Goal: Task Accomplishment & Management: Manage account settings

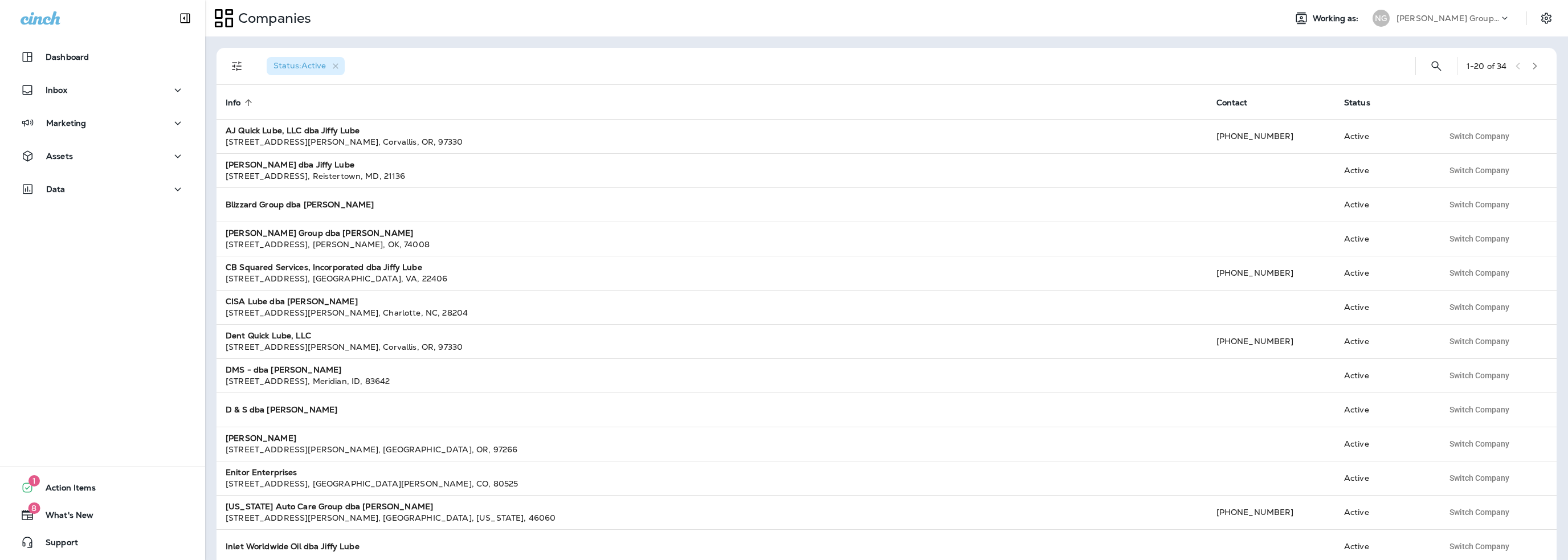
click at [1446, 21] on p "[PERSON_NAME] Group dba [PERSON_NAME]" at bounding box center [1447, 18] width 102 height 9
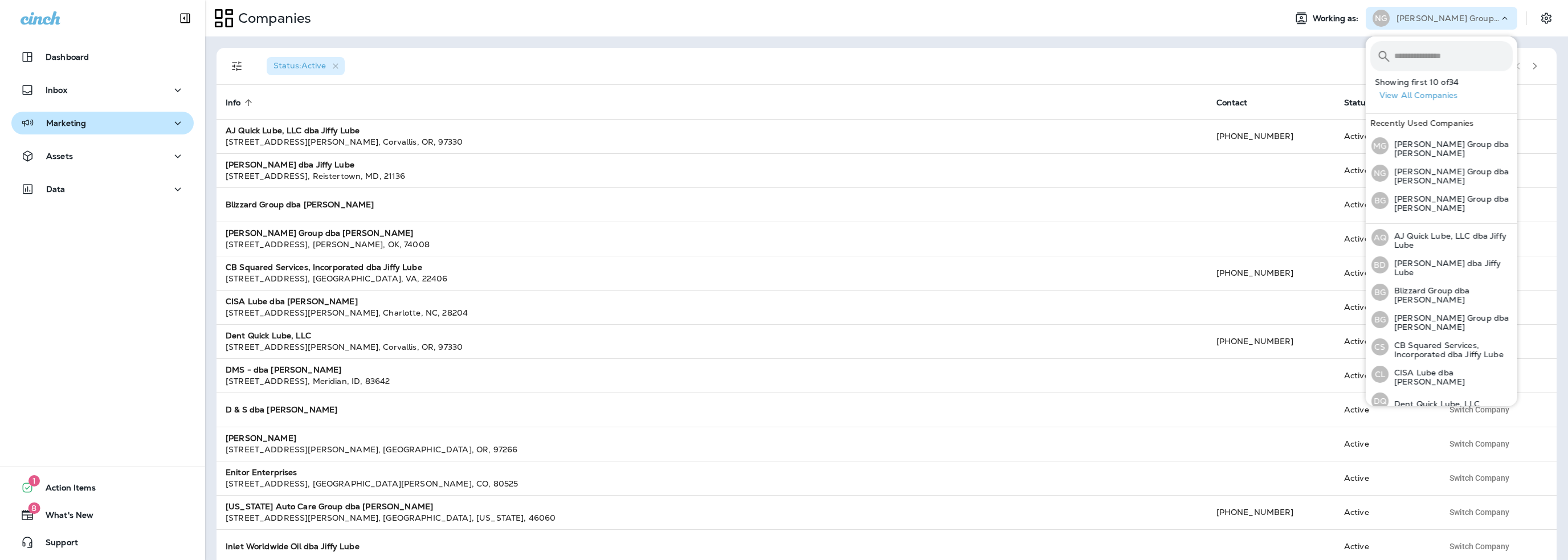
click at [105, 129] on div "Marketing" at bounding box center [103, 123] width 164 height 14
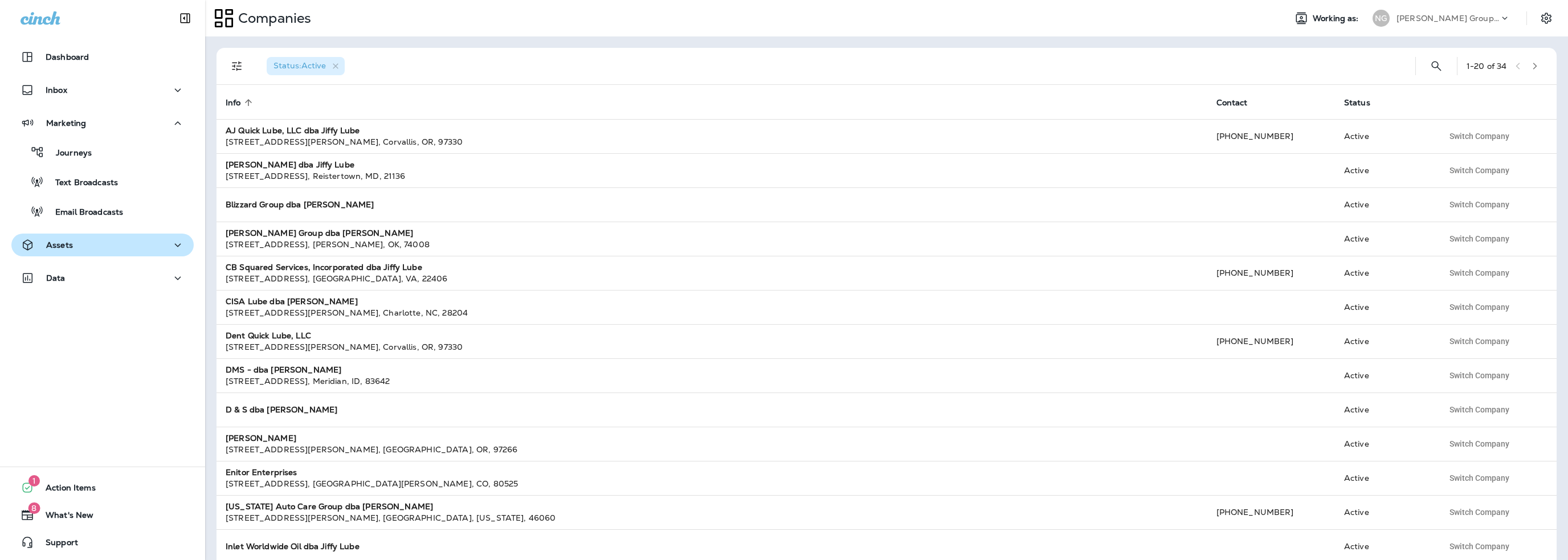
click at [86, 245] on div "Assets" at bounding box center [103, 245] width 164 height 14
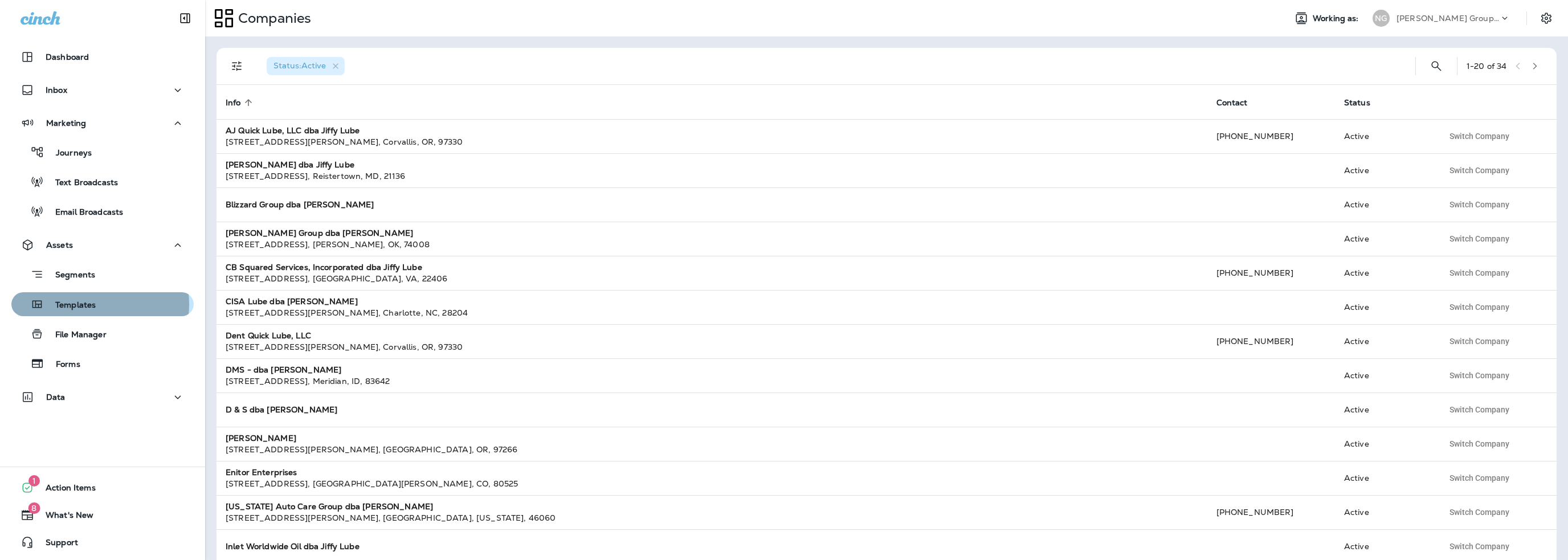
click at [93, 304] on p "Templates" at bounding box center [69, 306] width 52 height 11
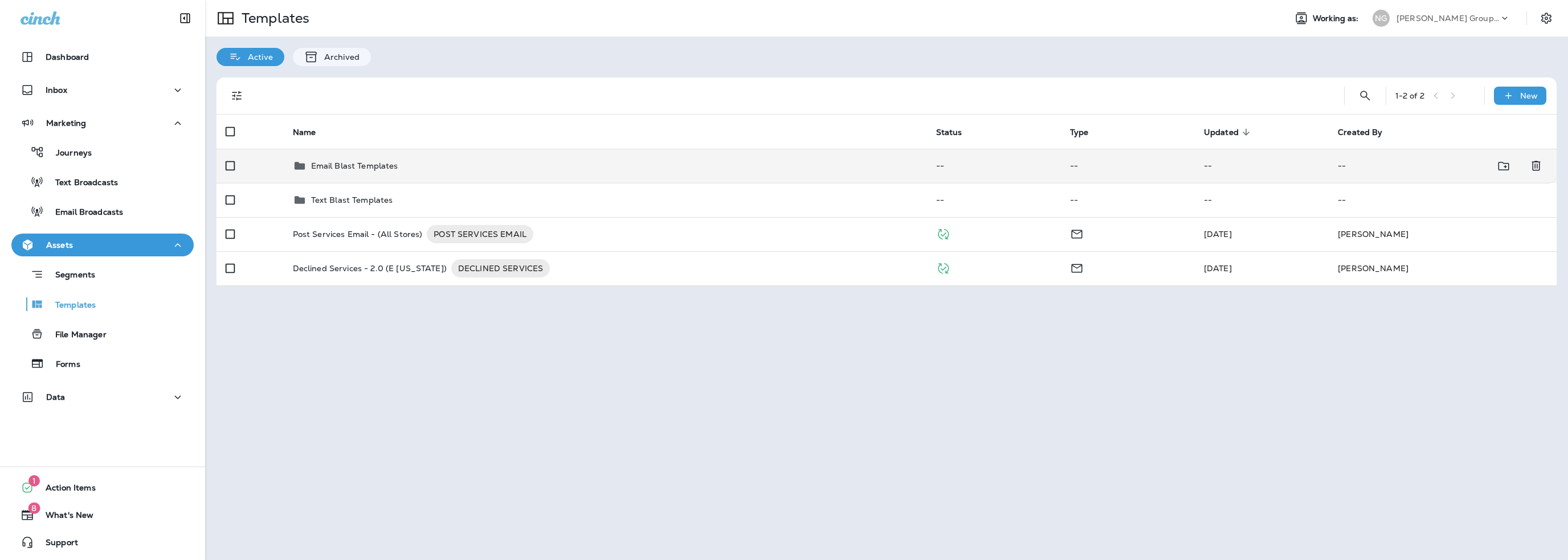
click at [338, 166] on p "Email Blast Templates" at bounding box center [354, 166] width 87 height 9
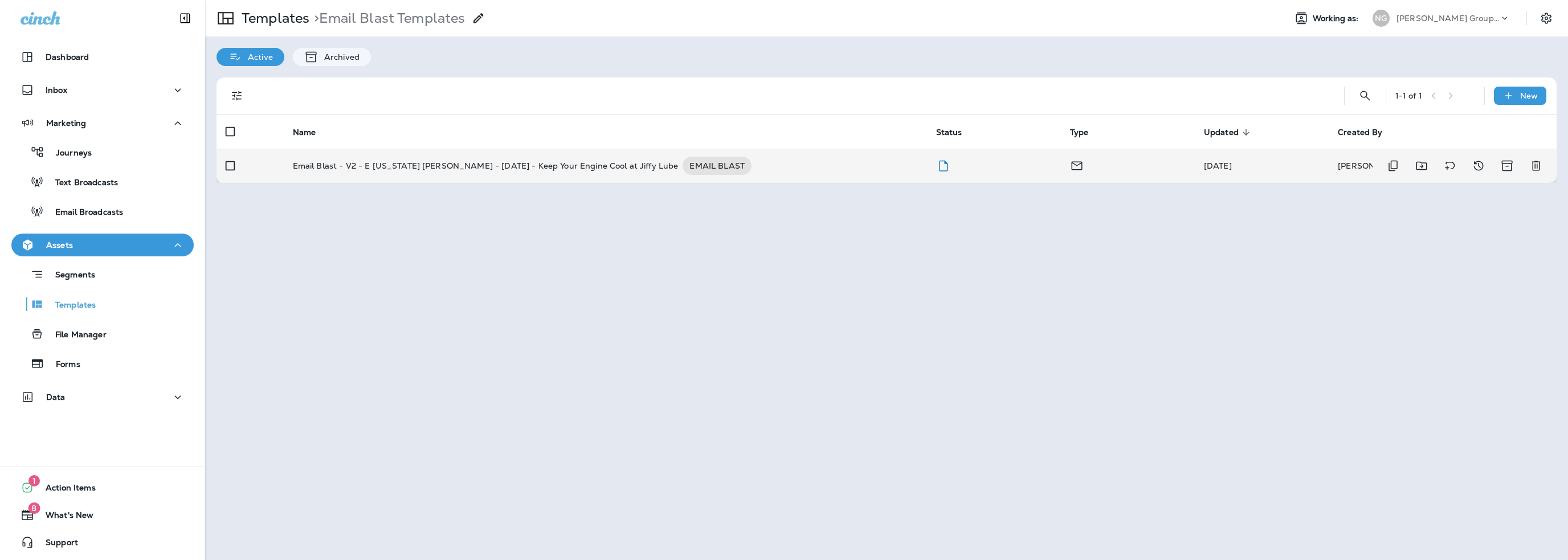
click at [439, 170] on p "Email Blast - V2 - E [US_STATE] [PERSON_NAME] - [DATE] - Keep Your Engine Cool …" at bounding box center [486, 166] width 386 height 18
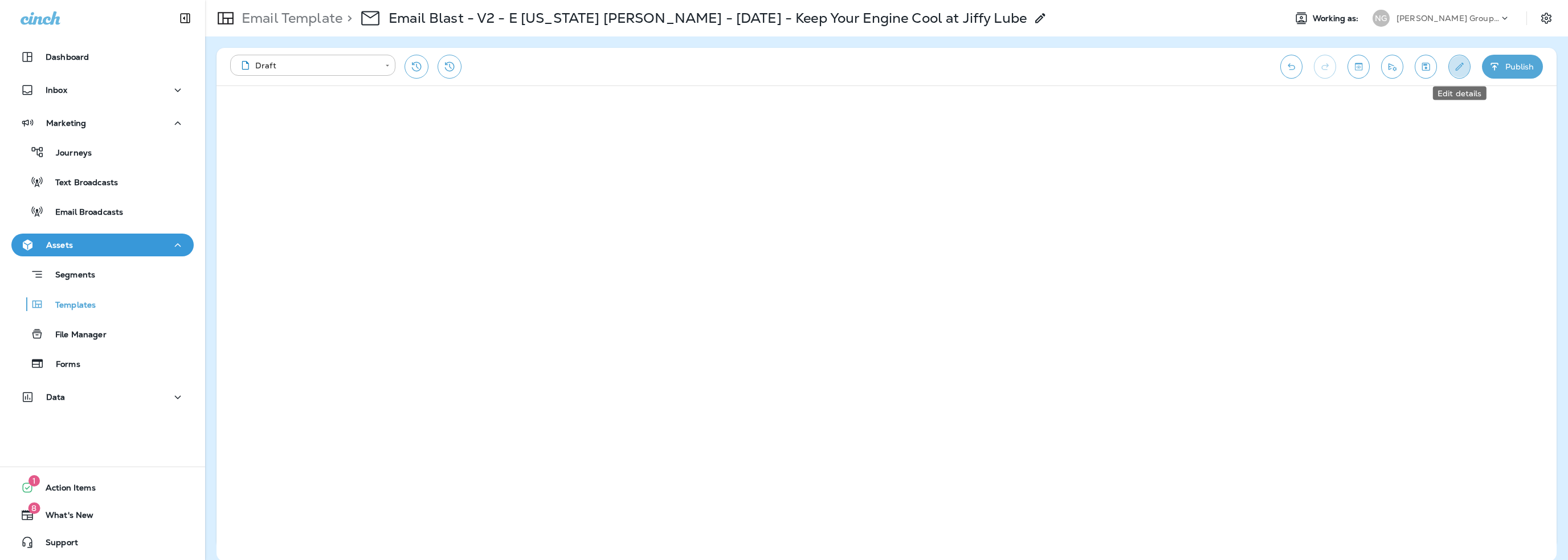
click at [1458, 74] on button "Edit details" at bounding box center [1459, 66] width 23 height 24
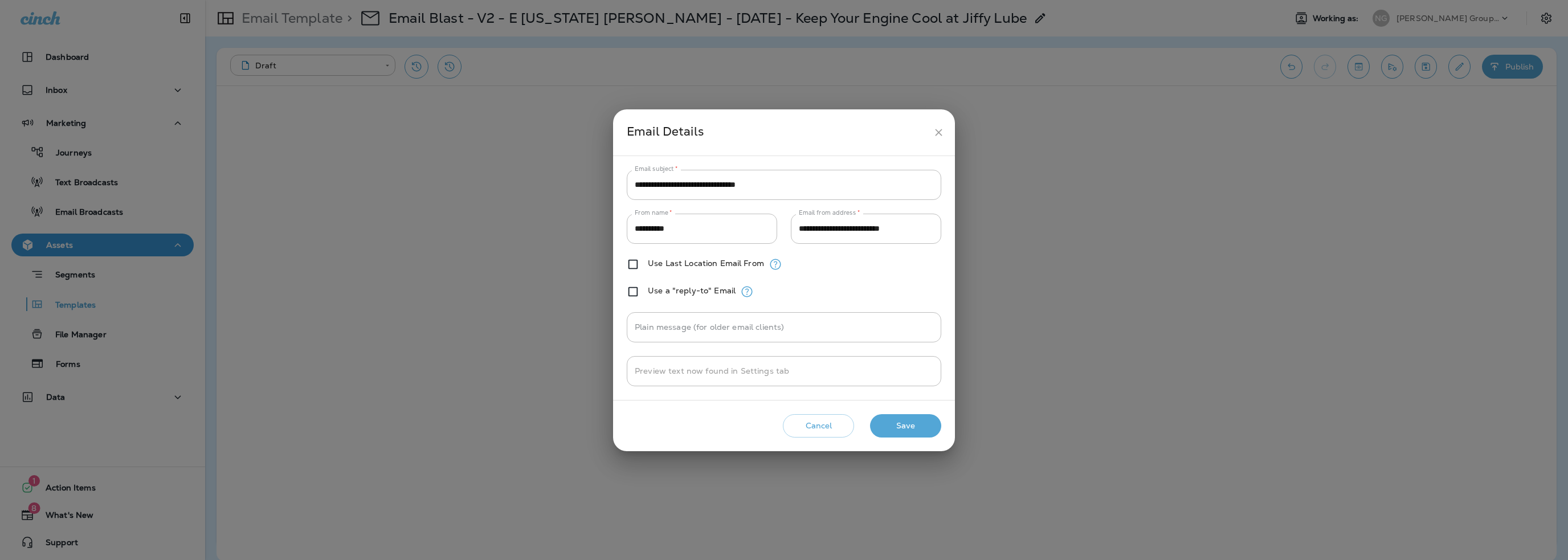
click at [915, 427] on button "Save" at bounding box center [905, 426] width 71 height 23
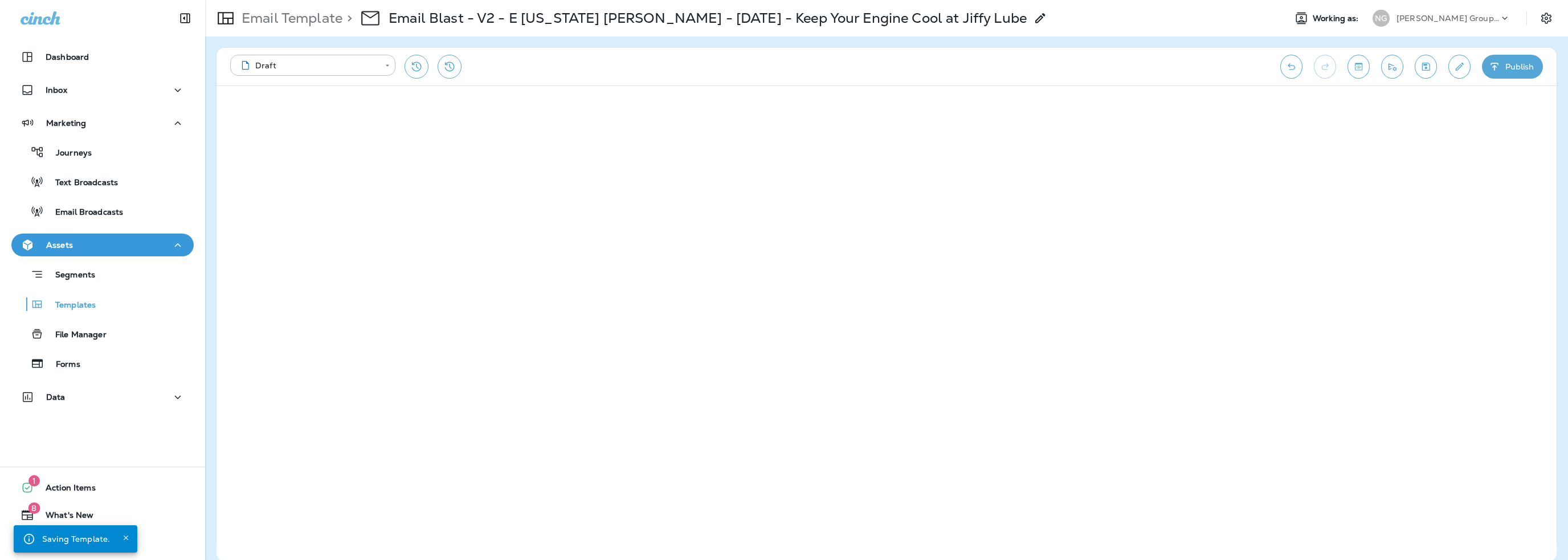
click at [1472, 15] on p "[PERSON_NAME] Group dba [PERSON_NAME]" at bounding box center [1447, 18] width 102 height 9
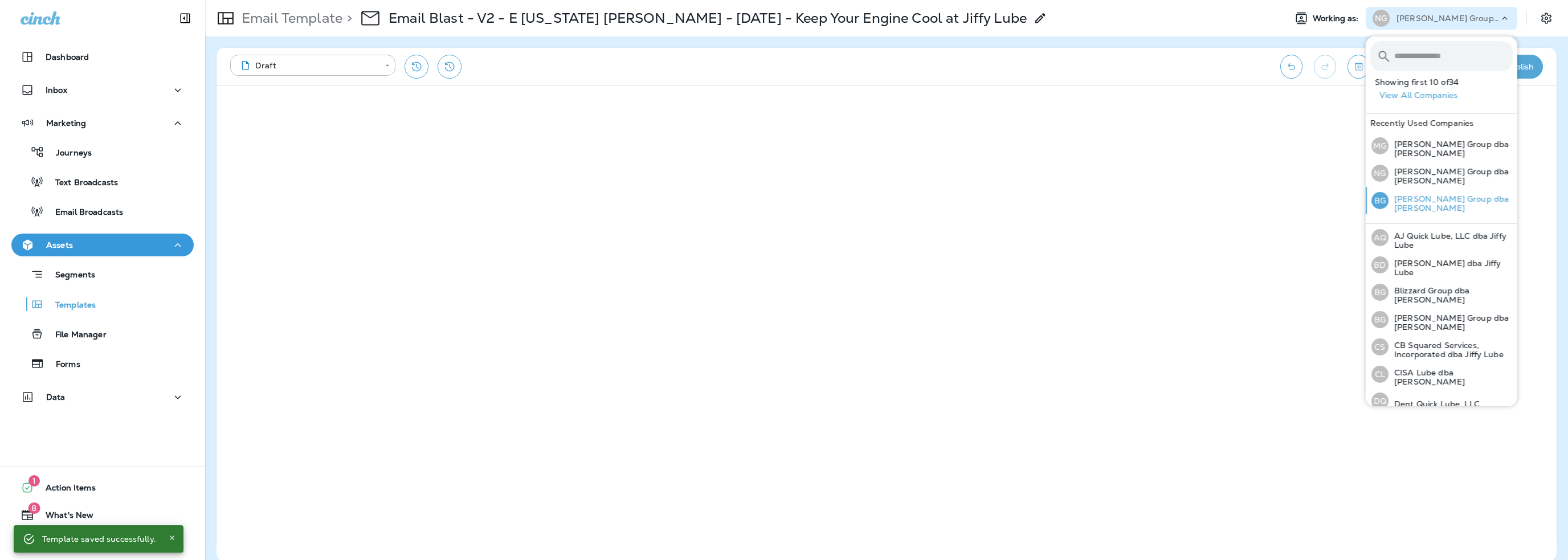
click at [1423, 197] on p "[PERSON_NAME] Group dba [PERSON_NAME]" at bounding box center [1451, 203] width 124 height 18
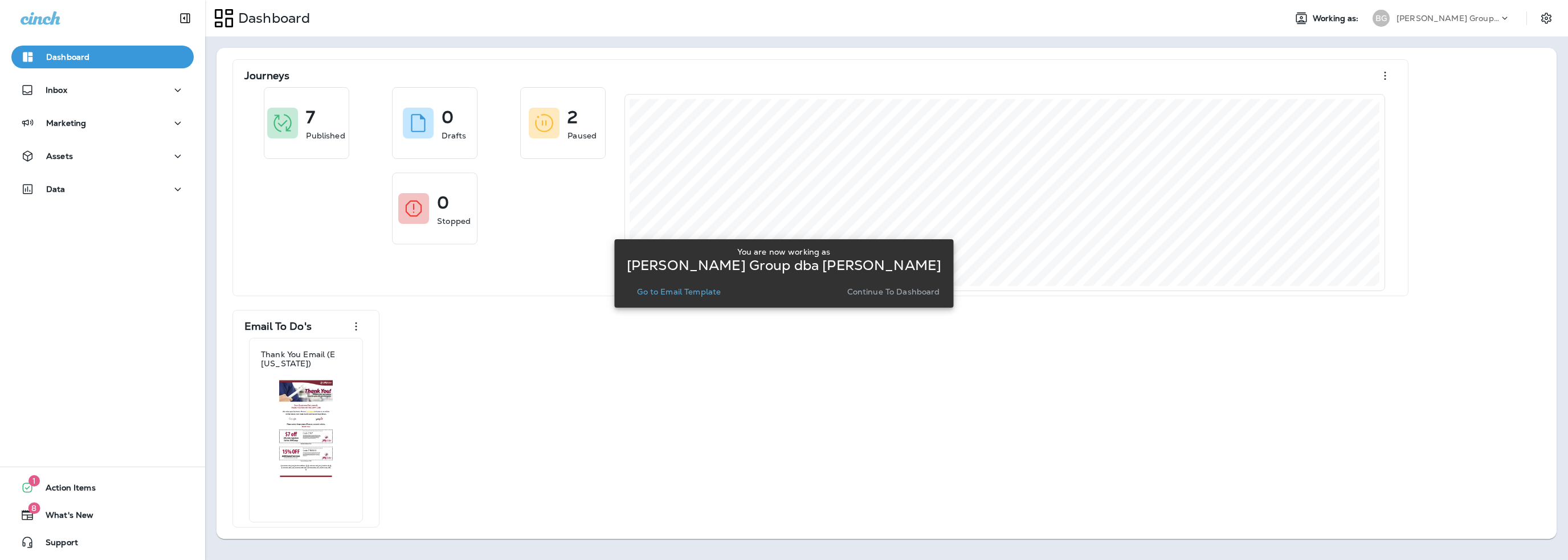
click at [673, 290] on p "Go to Email Template" at bounding box center [679, 292] width 84 height 9
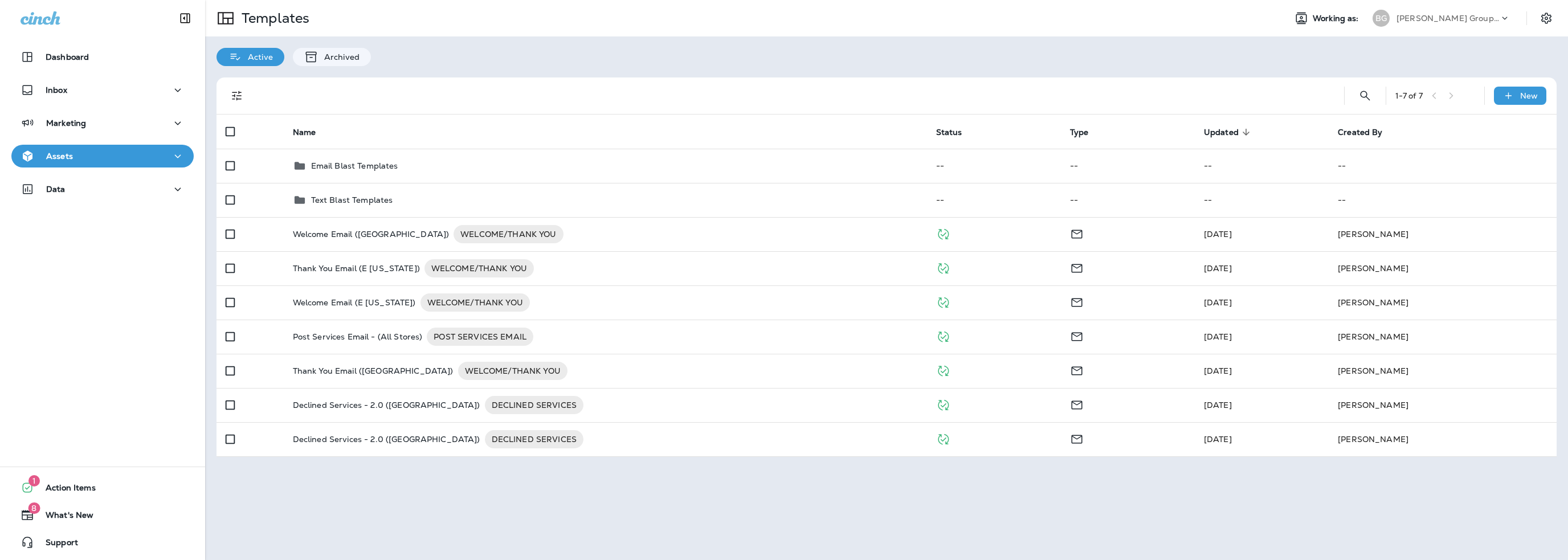
click at [79, 155] on div "Assets" at bounding box center [103, 156] width 164 height 14
click at [78, 216] on p "Templates" at bounding box center [69, 217] width 52 height 11
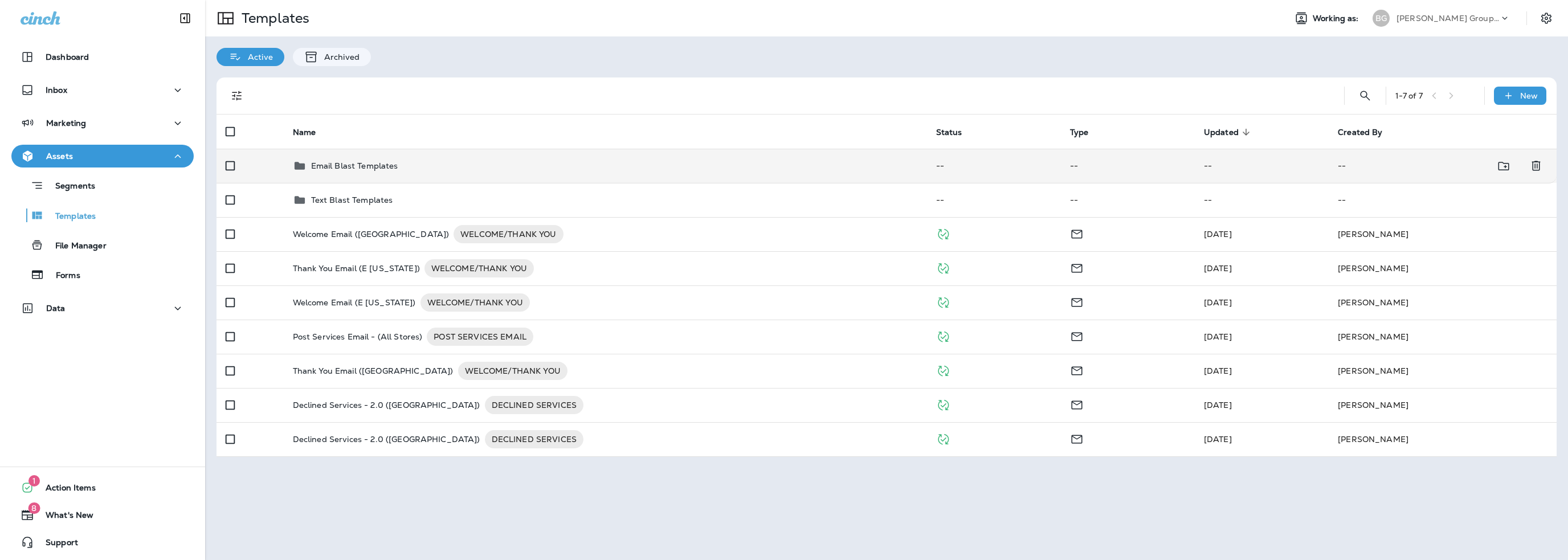
click at [365, 164] on p "Email Blast Templates" at bounding box center [354, 166] width 87 height 9
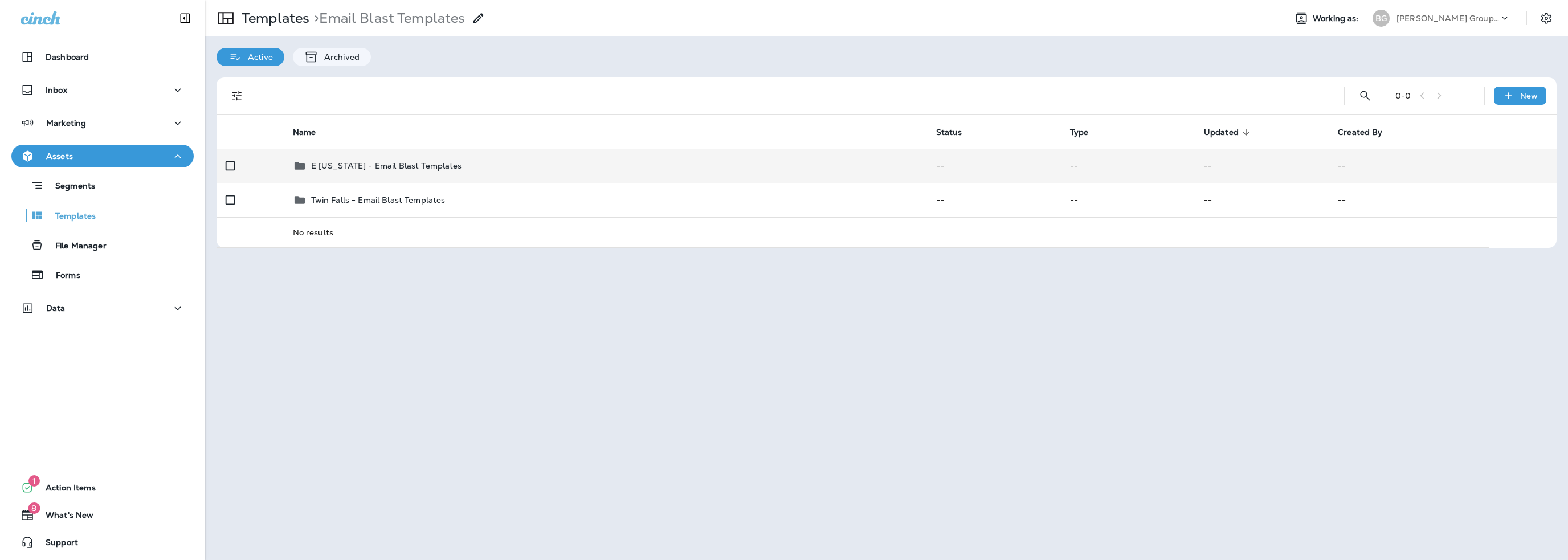
click at [366, 168] on p "E [US_STATE] - Email Blast Templates" at bounding box center [387, 166] width 151 height 9
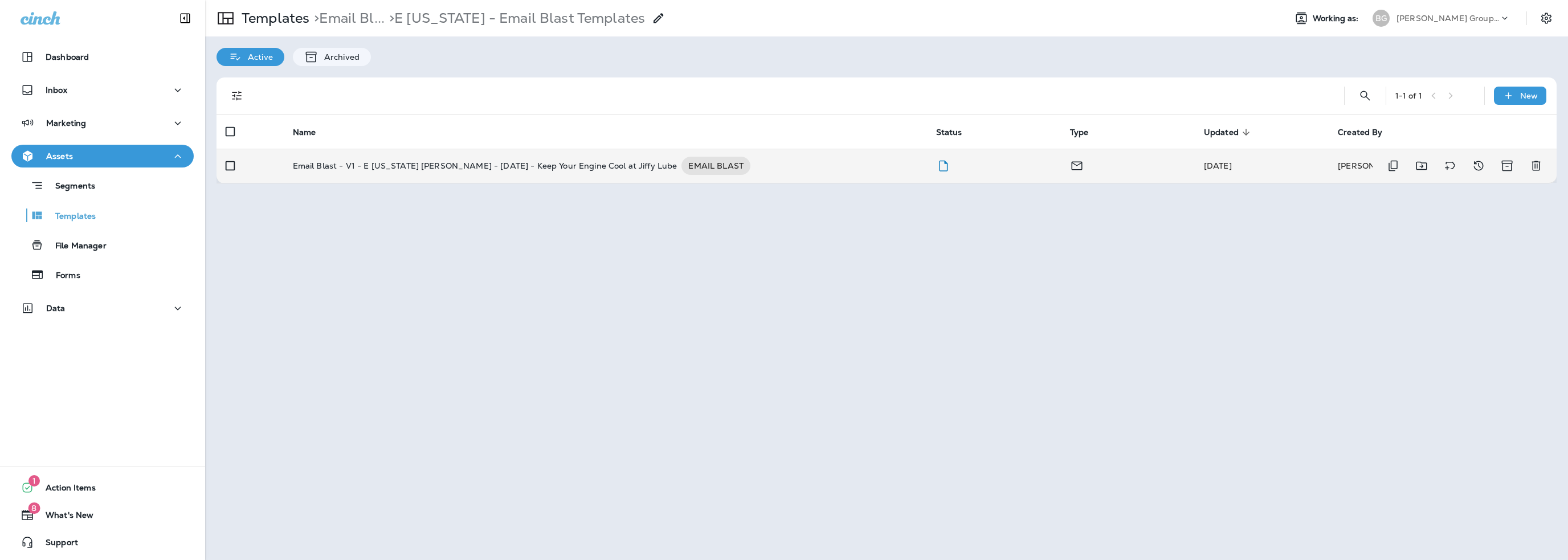
click at [548, 168] on p "Email Blast - V1 - E [US_STATE] [PERSON_NAME] - [DATE] - Keep Your Engine Cool …" at bounding box center [485, 166] width 385 height 18
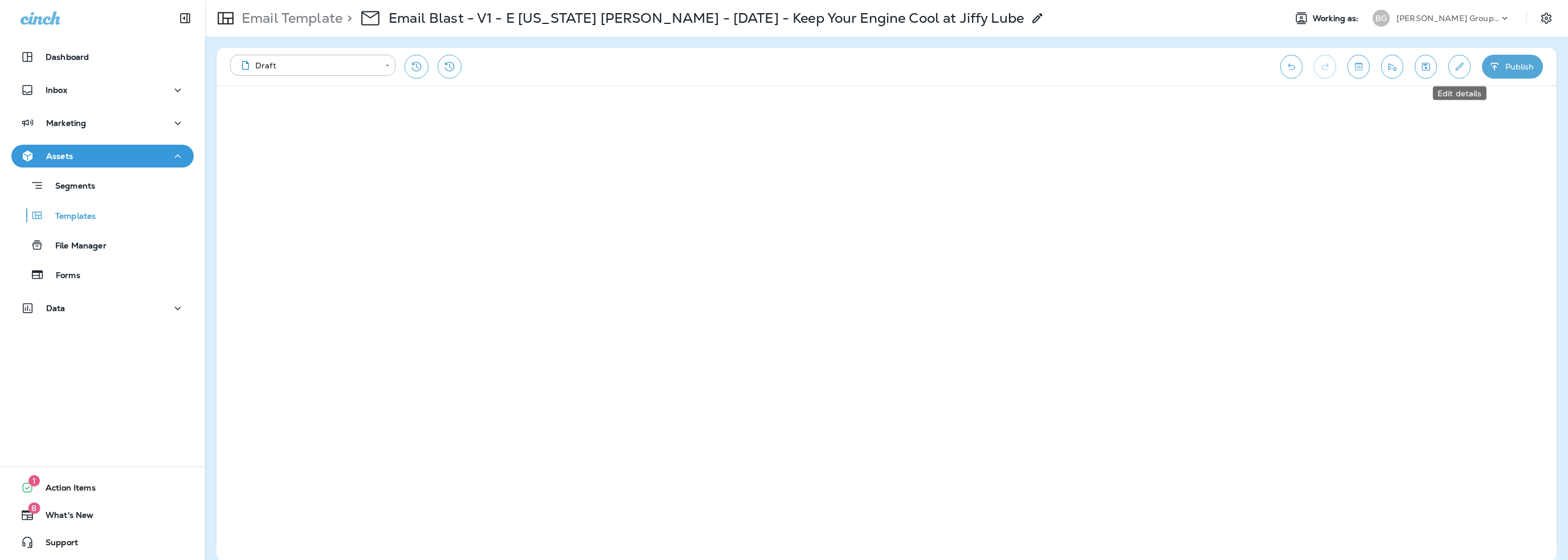
click at [1452, 62] on button "Edit details" at bounding box center [1459, 66] width 23 height 24
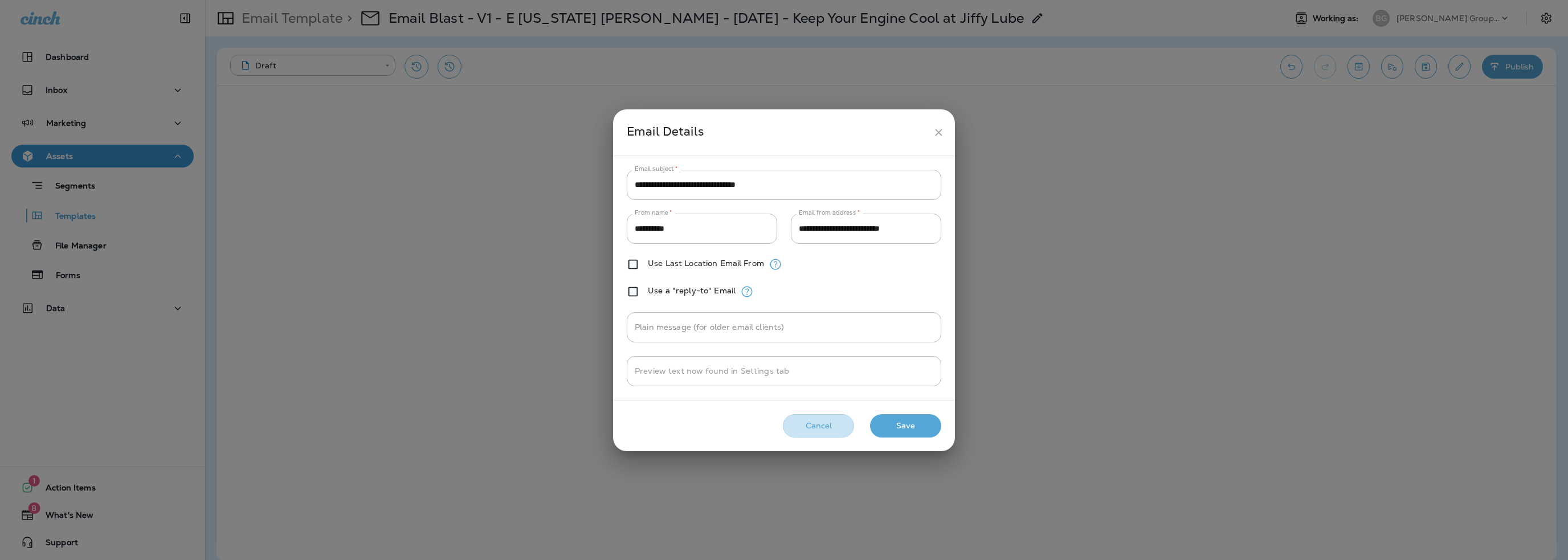
click at [803, 424] on button "Cancel" at bounding box center [818, 426] width 71 height 23
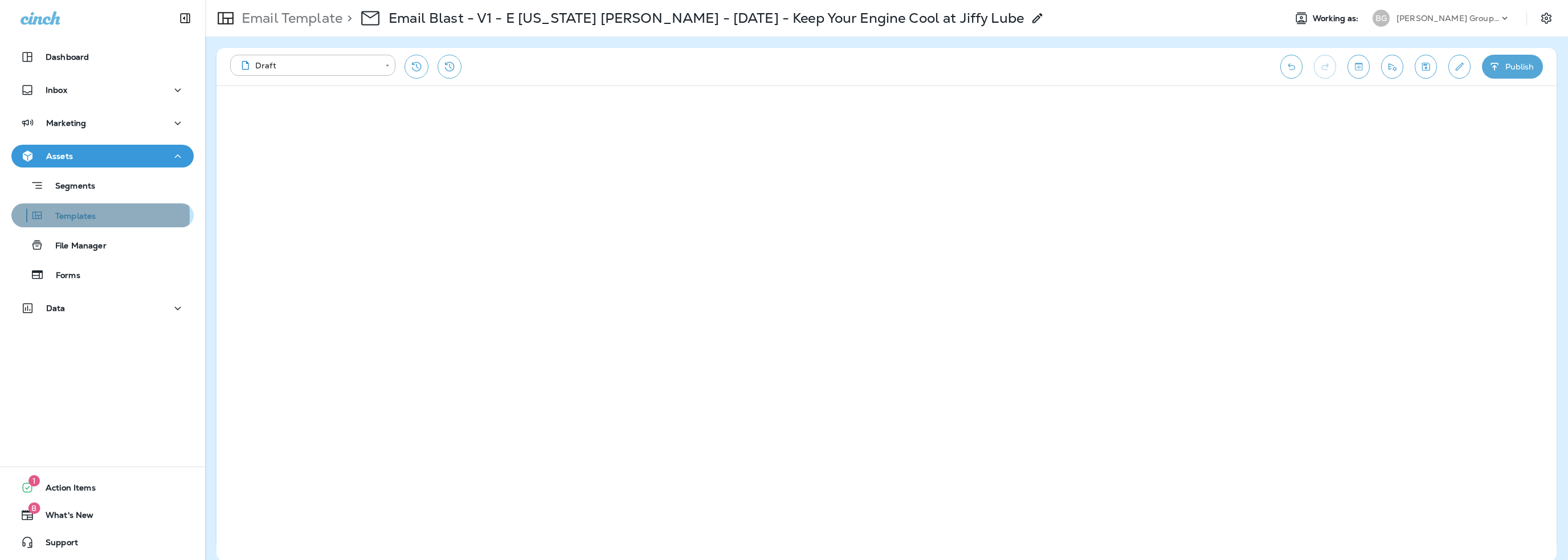
click at [89, 216] on p "Templates" at bounding box center [69, 217] width 52 height 11
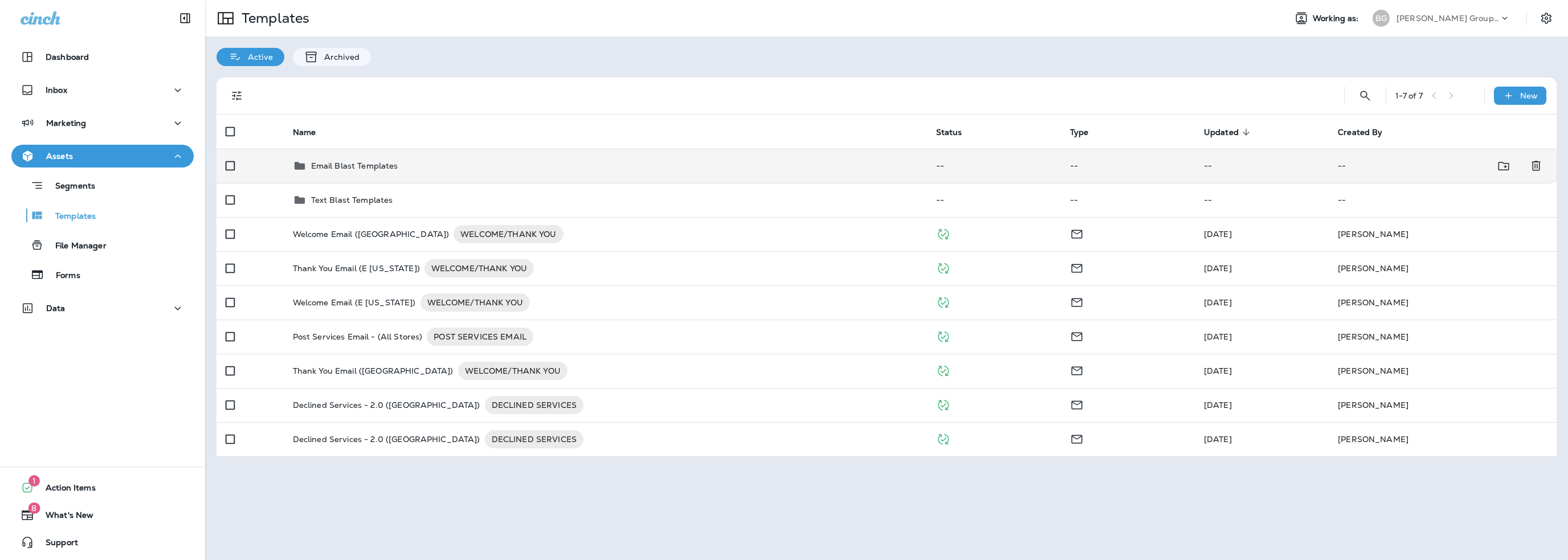
click at [346, 170] on p "Email Blast Templates" at bounding box center [354, 166] width 87 height 9
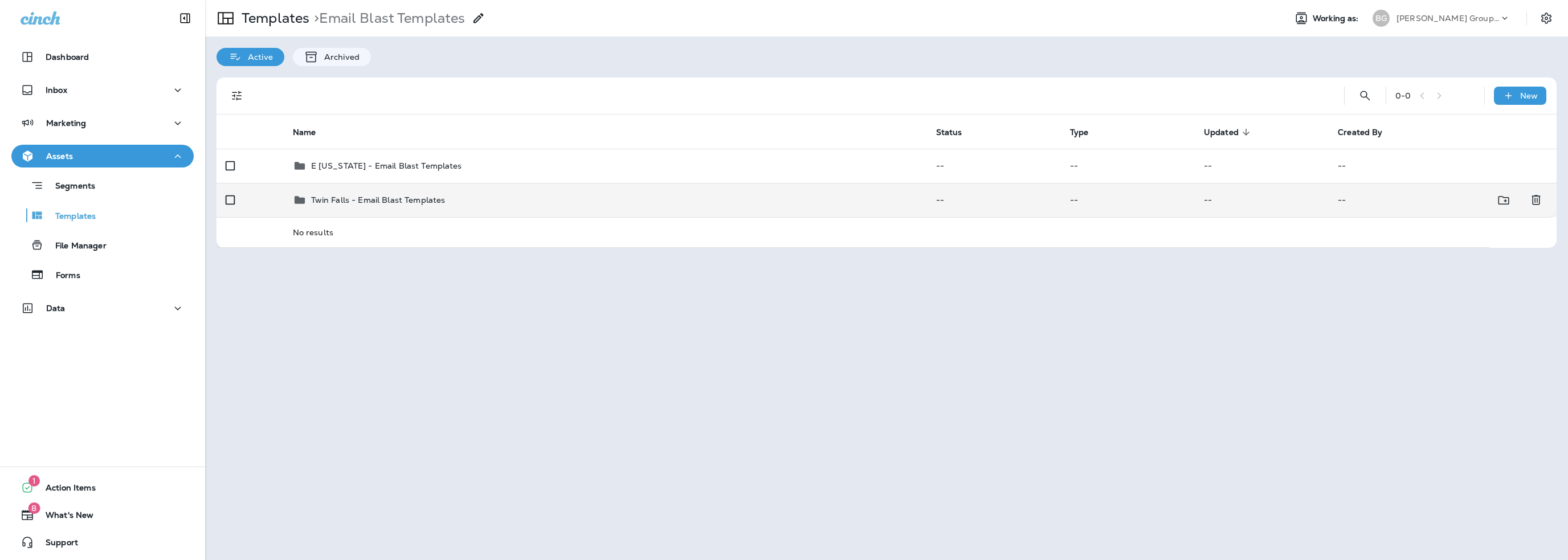
click at [362, 200] on p "Twin Falls - Email Blast Templates" at bounding box center [378, 200] width 135 height 9
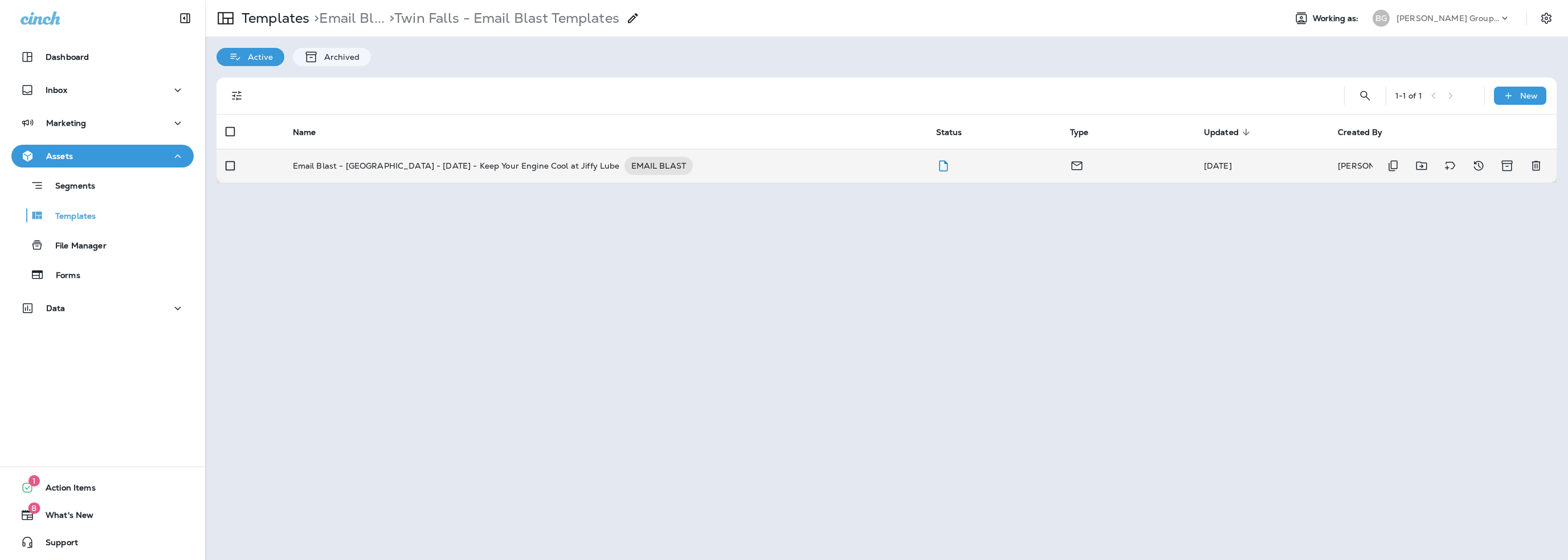
click at [493, 168] on p "Email Blast - [GEOGRAPHIC_DATA] - [DATE] - Keep Your Engine Cool at Jiffy Lube" at bounding box center [456, 166] width 327 height 18
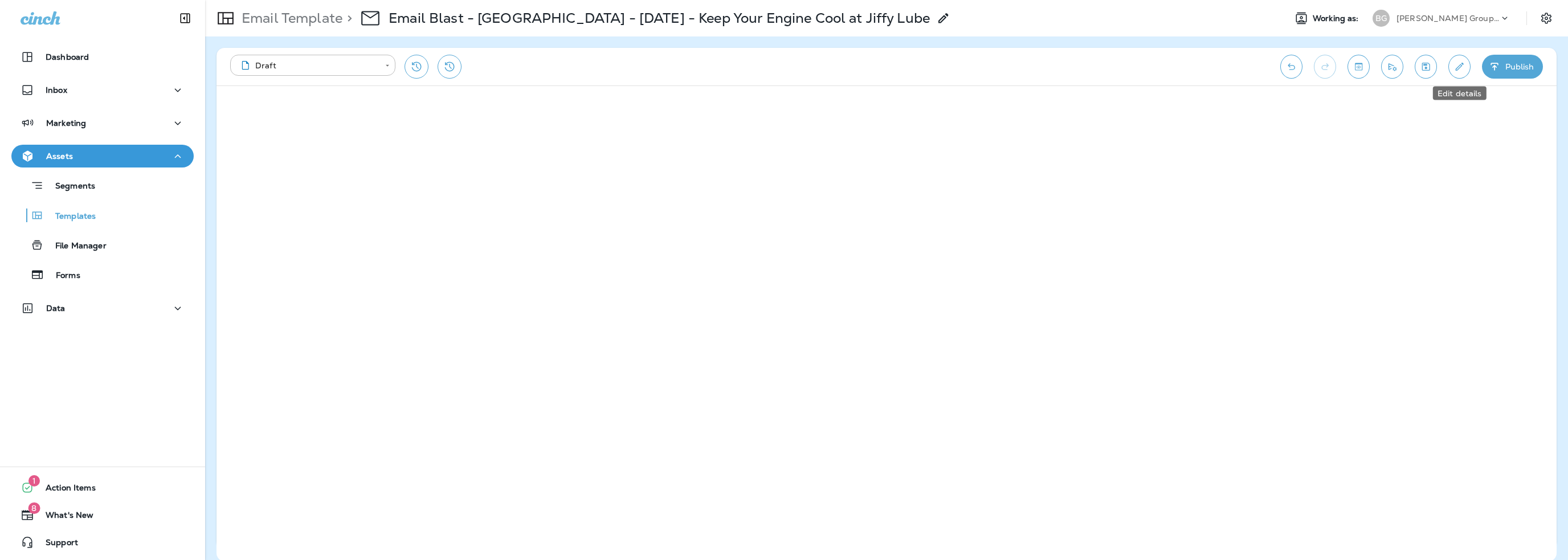
click at [1458, 71] on icon "Edit details" at bounding box center [1460, 66] width 12 height 12
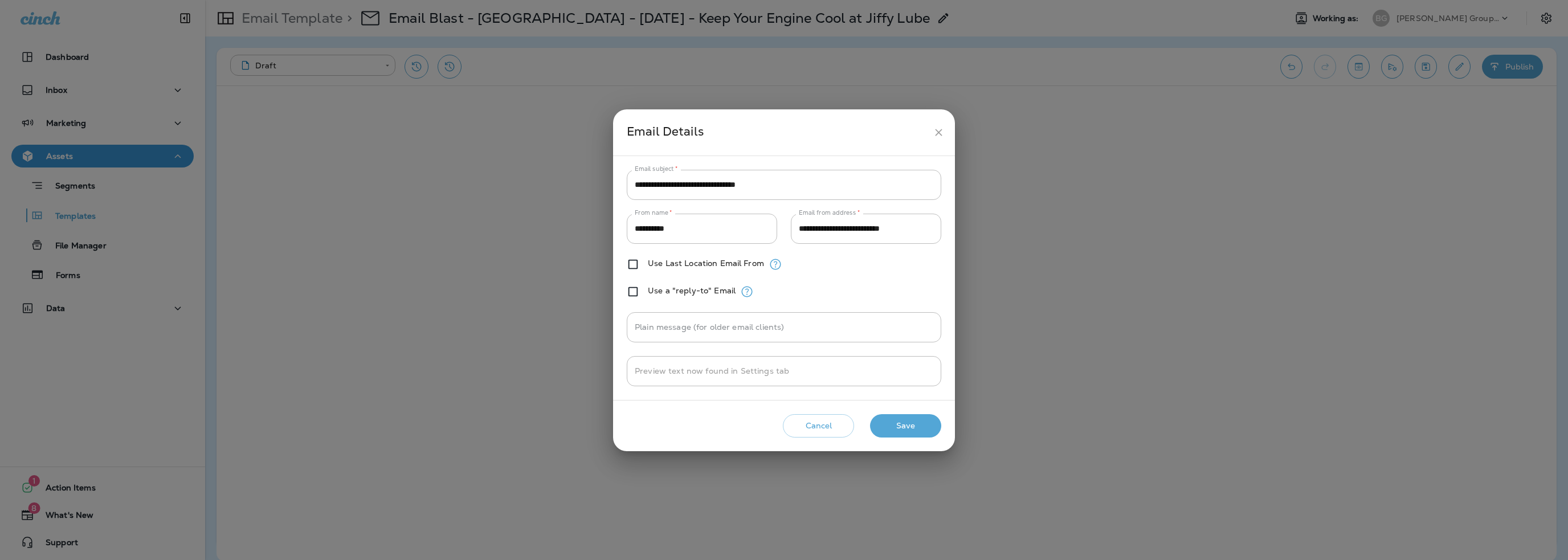
click at [810, 423] on button "Cancel" at bounding box center [818, 426] width 71 height 23
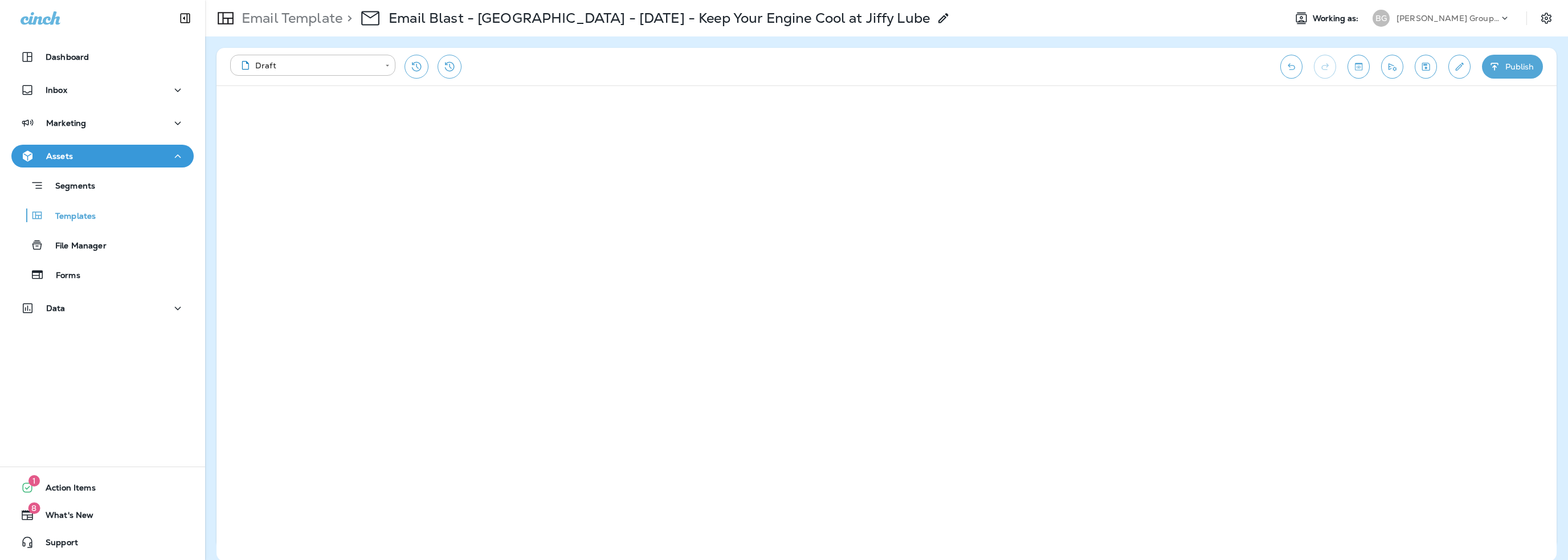
click at [1424, 26] on div "[PERSON_NAME] Group dba [PERSON_NAME]" at bounding box center [1447, 18] width 102 height 17
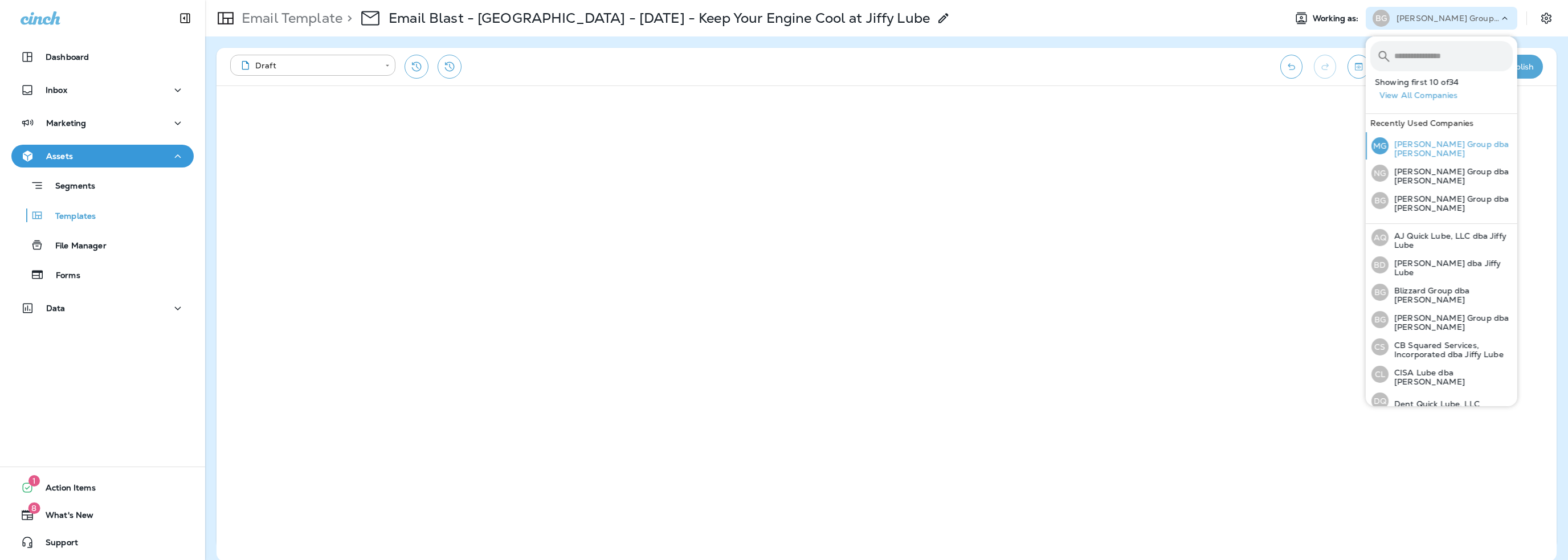
click at [1423, 147] on p "[PERSON_NAME] Group dba [PERSON_NAME]" at bounding box center [1451, 149] width 124 height 18
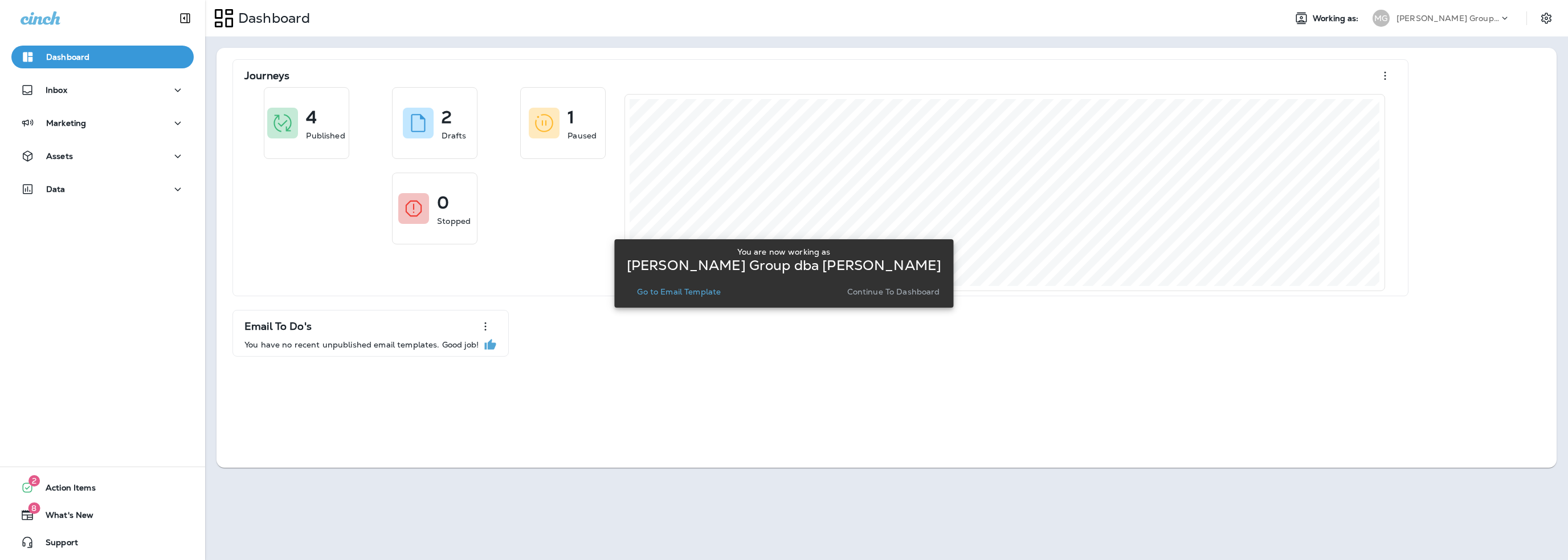
click at [688, 289] on p "Go to Email Template" at bounding box center [679, 292] width 84 height 9
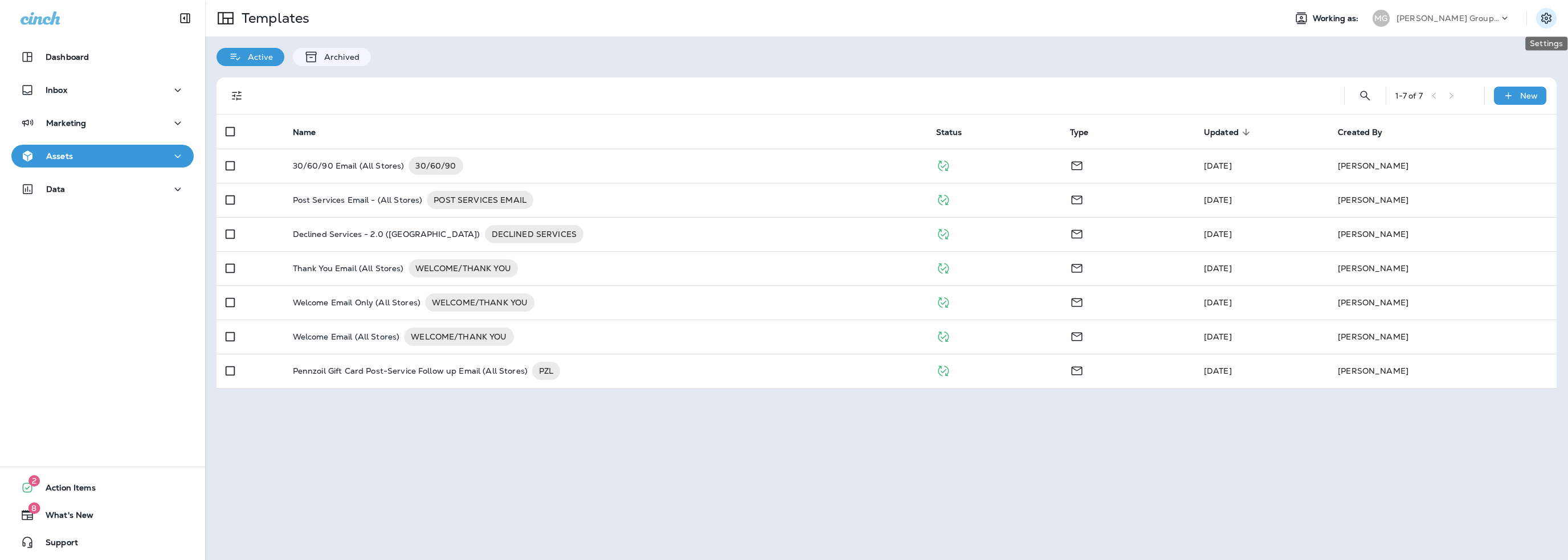
click at [1542, 19] on icon "Settings" at bounding box center [1546, 18] width 10 height 11
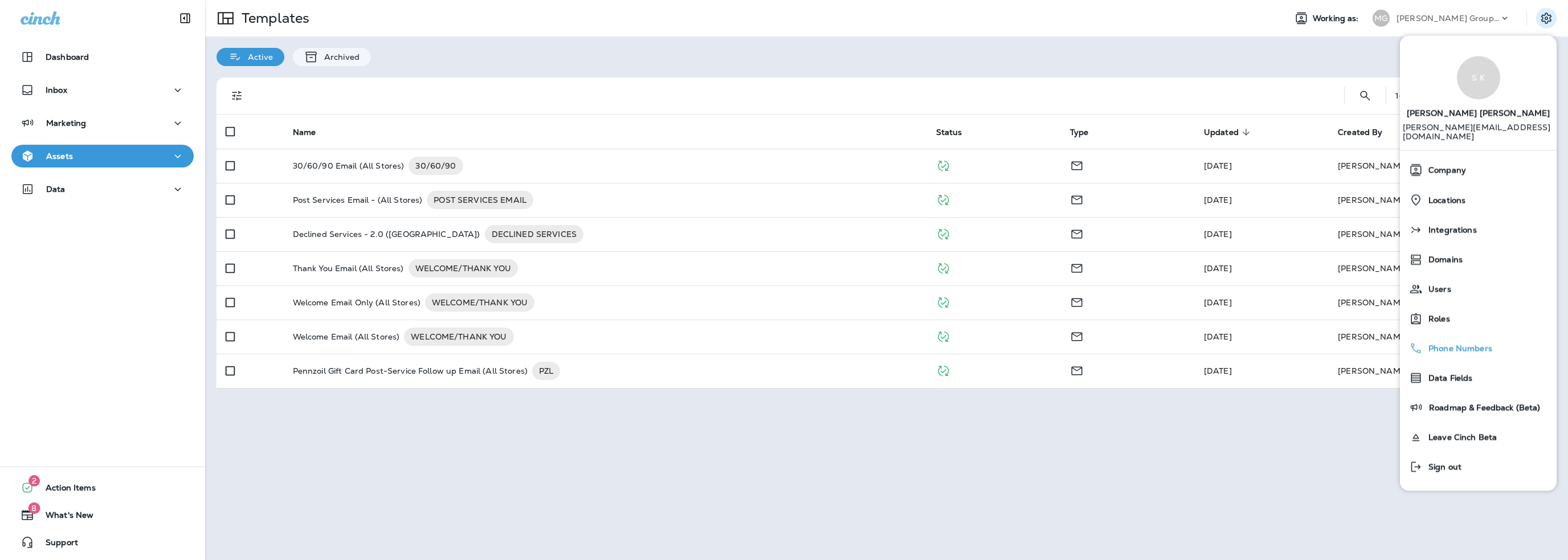
click at [1432, 344] on span "Phone Numbers" at bounding box center [1457, 349] width 69 height 10
